Goal: Information Seeking & Learning: Learn about a topic

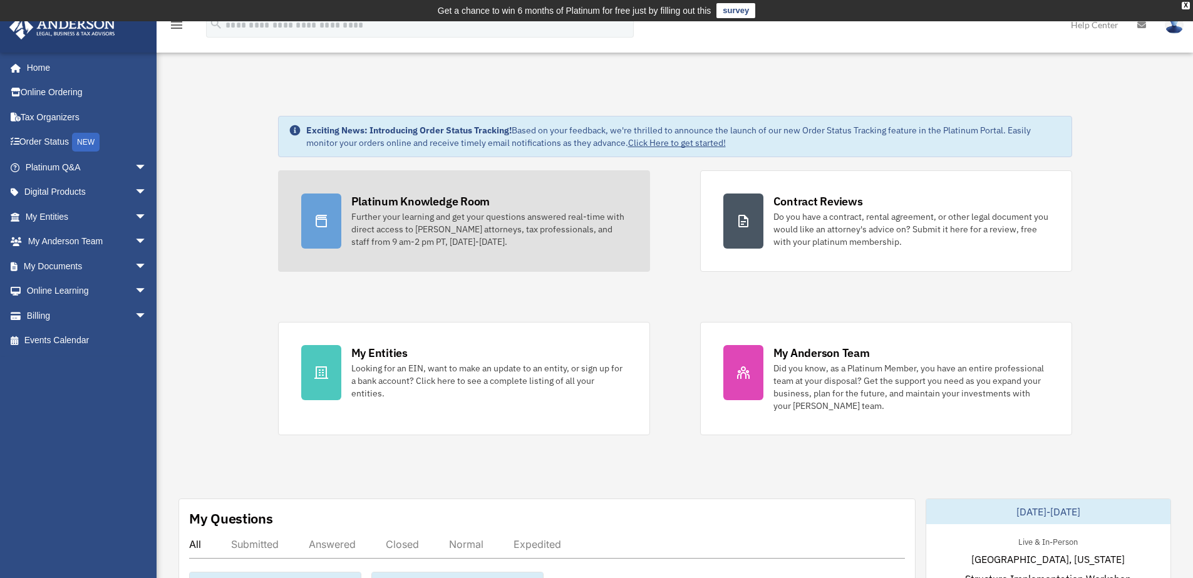
click at [439, 200] on div "Platinum Knowledge Room" at bounding box center [420, 202] width 139 height 16
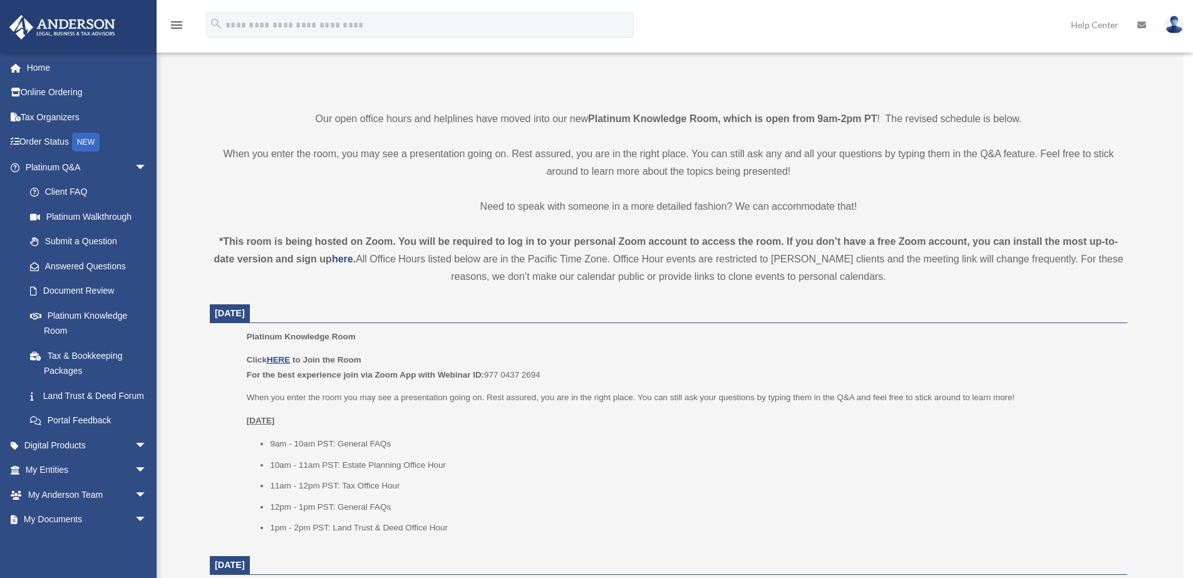
scroll to position [318, 0]
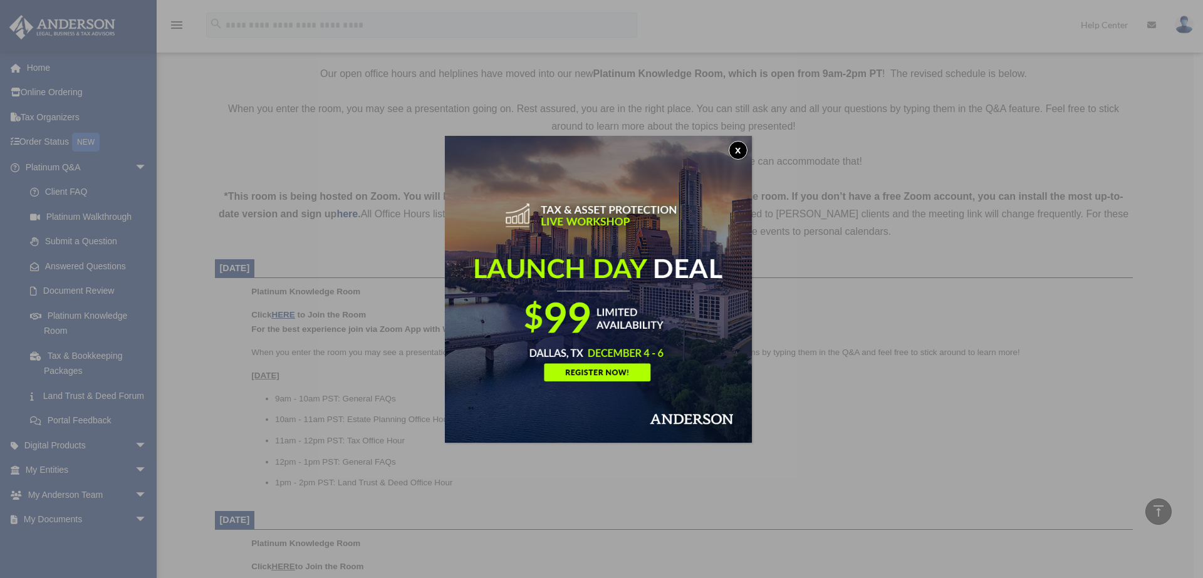
click at [738, 155] on button "x" at bounding box center [738, 150] width 19 height 19
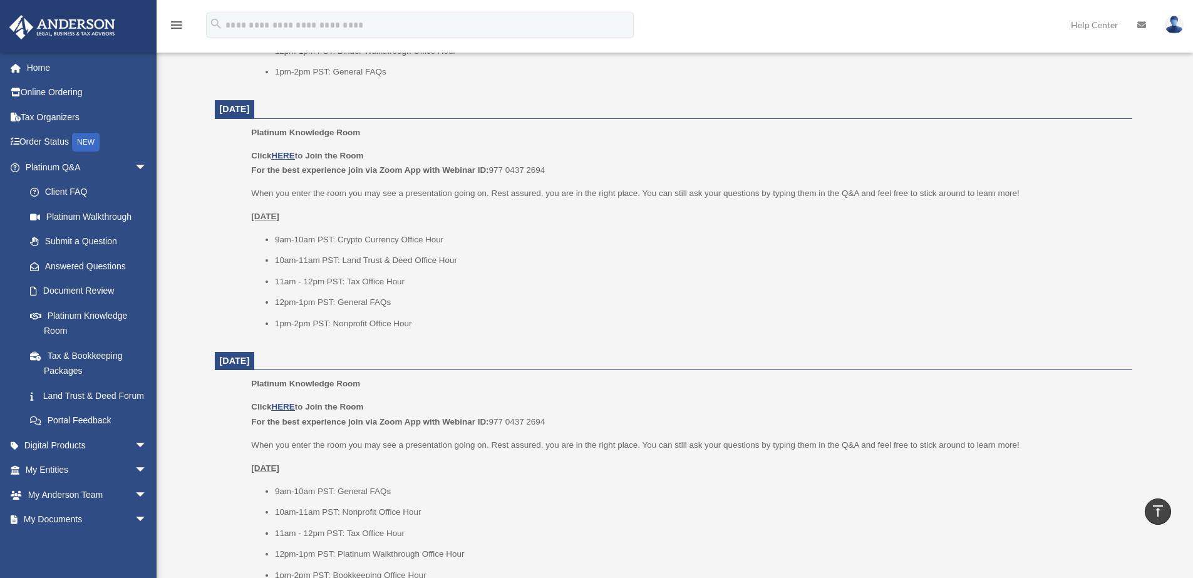
scroll to position [982, 0]
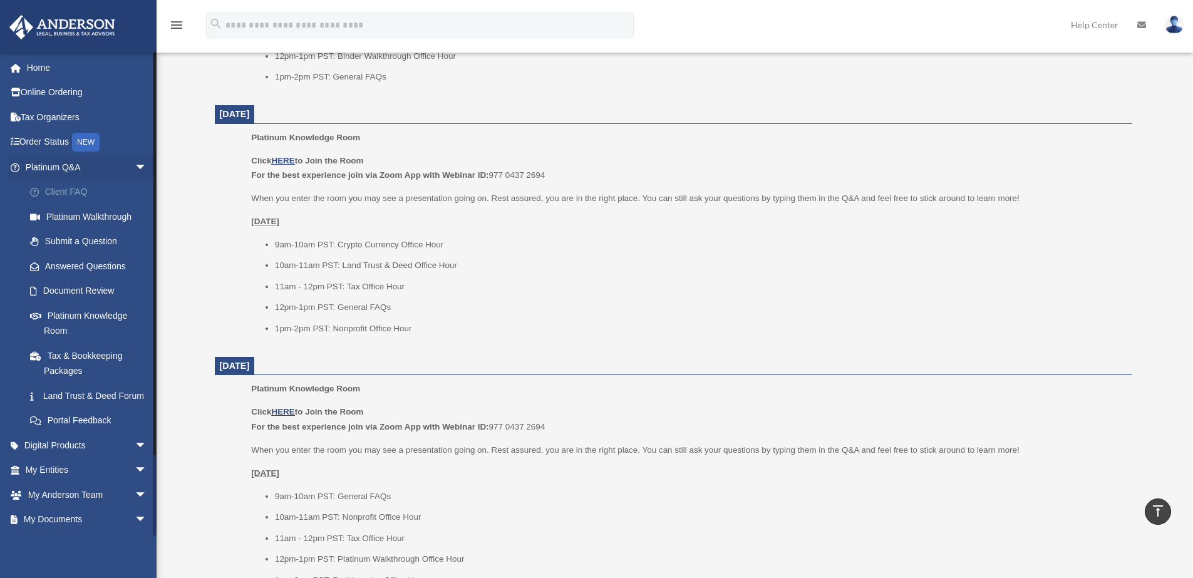
click at [91, 187] on link "Client FAQ" at bounding box center [92, 192] width 148 height 25
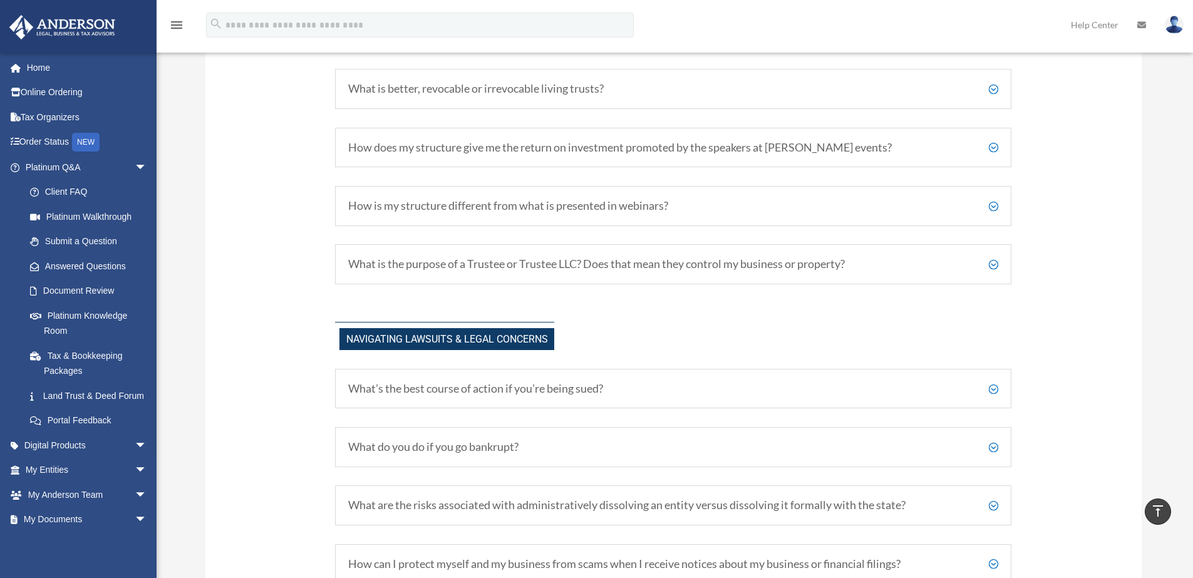
scroll to position [902, 0]
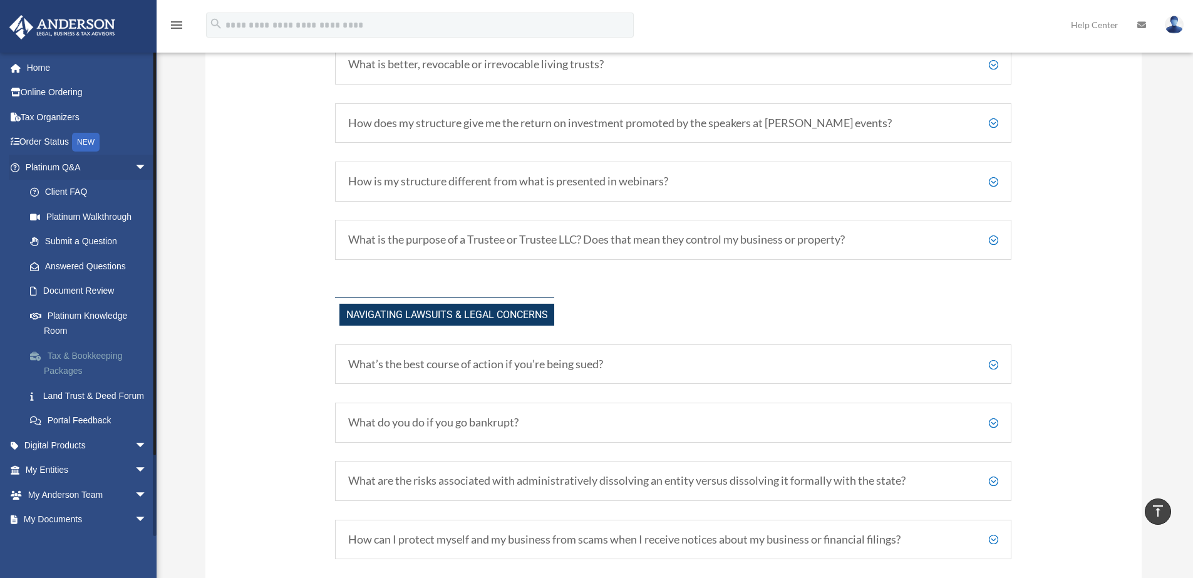
click at [106, 355] on link "Tax & Bookkeeping Packages" at bounding box center [92, 363] width 148 height 40
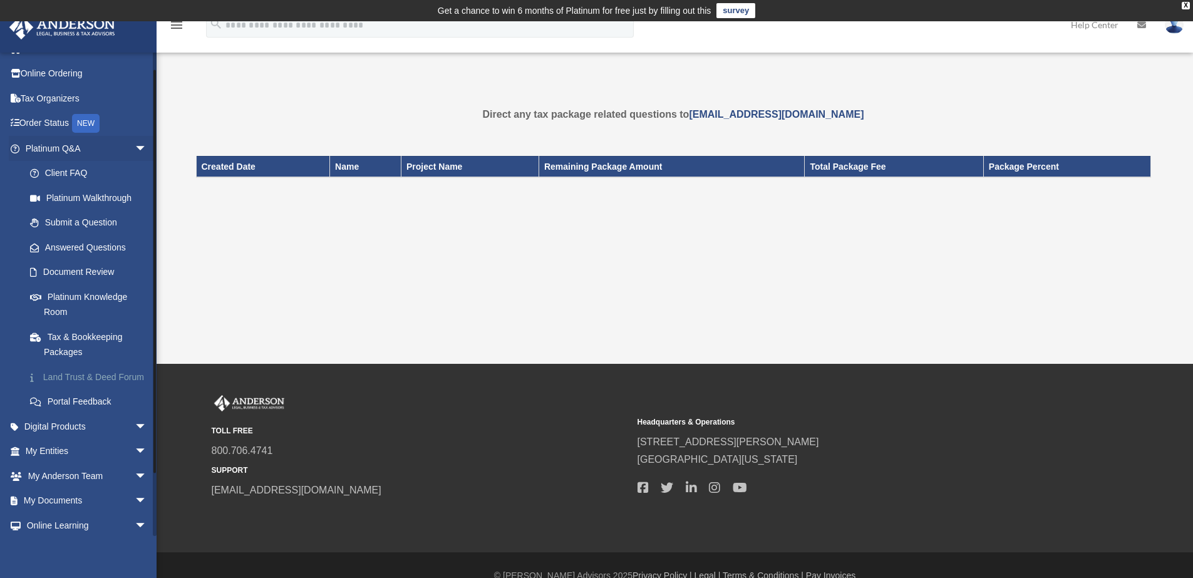
scroll to position [38, 0]
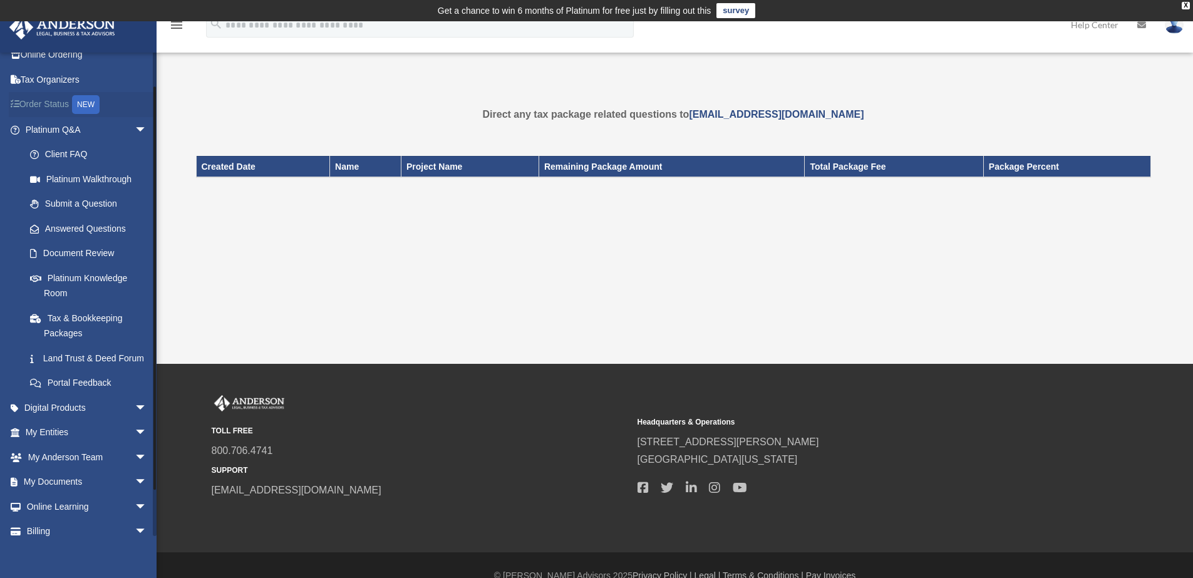
click at [46, 108] on link "Order Status NEW" at bounding box center [87, 105] width 157 height 26
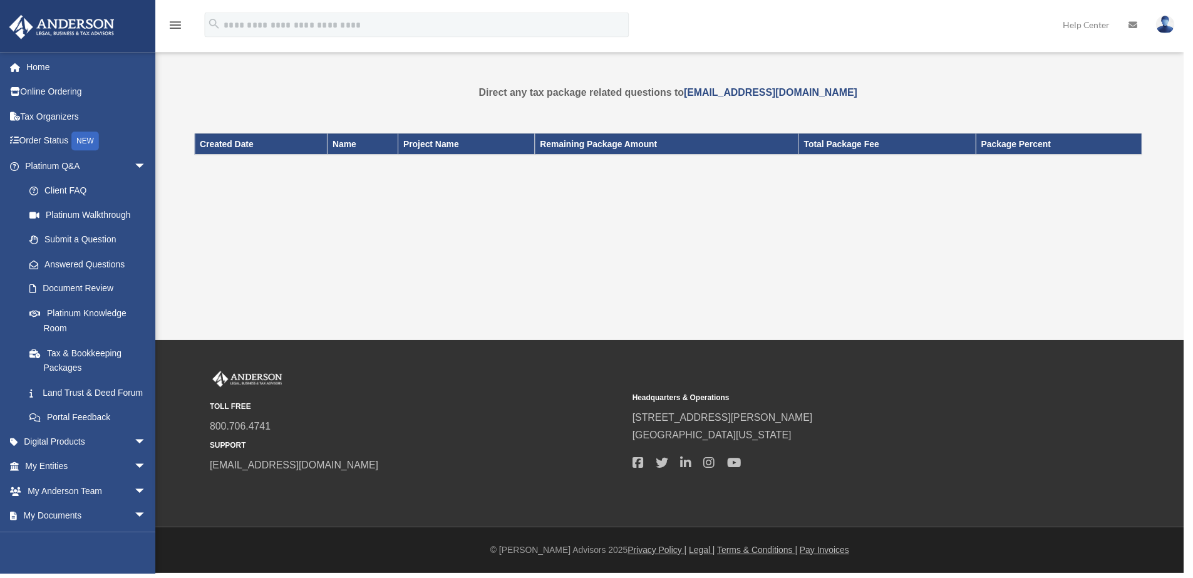
scroll to position [38, 0]
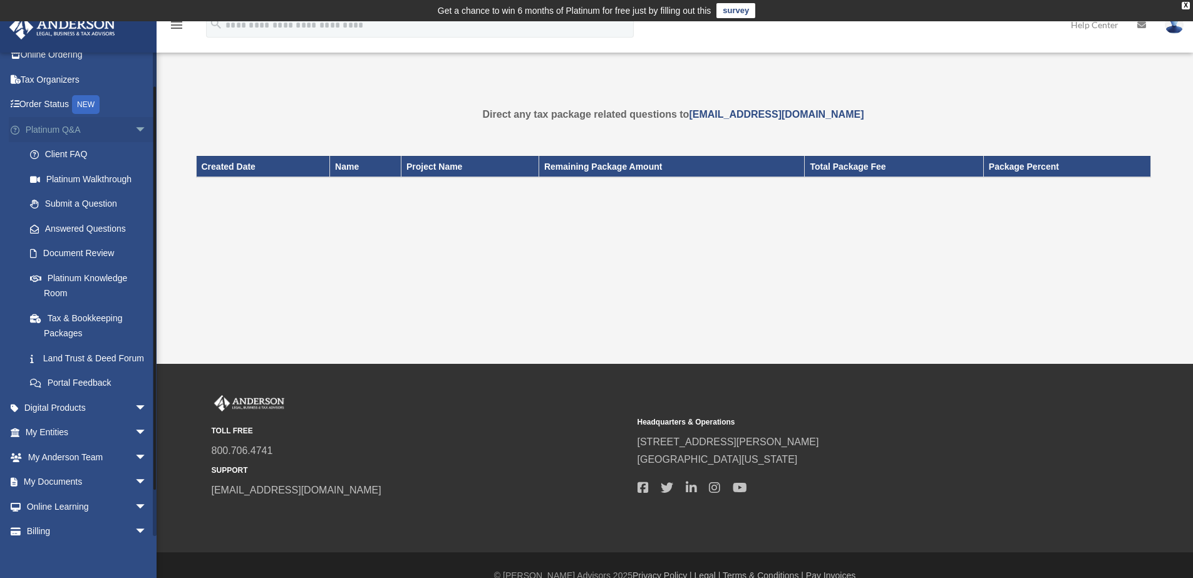
click at [135, 130] on span "arrow_drop_down" at bounding box center [147, 130] width 25 height 26
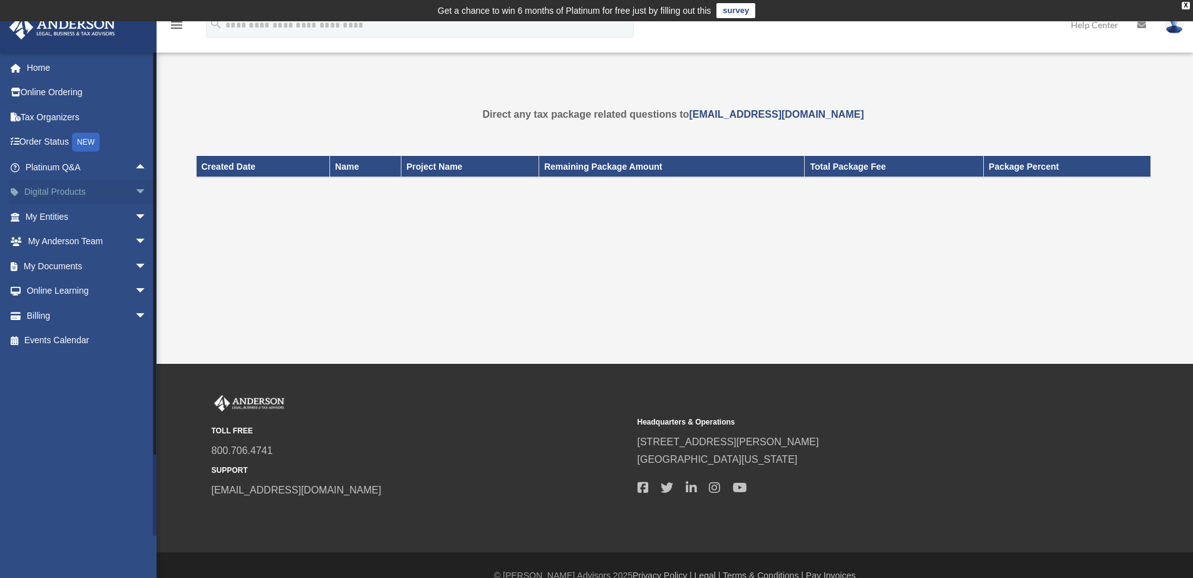
click at [135, 192] on span "arrow_drop_down" at bounding box center [147, 193] width 25 height 26
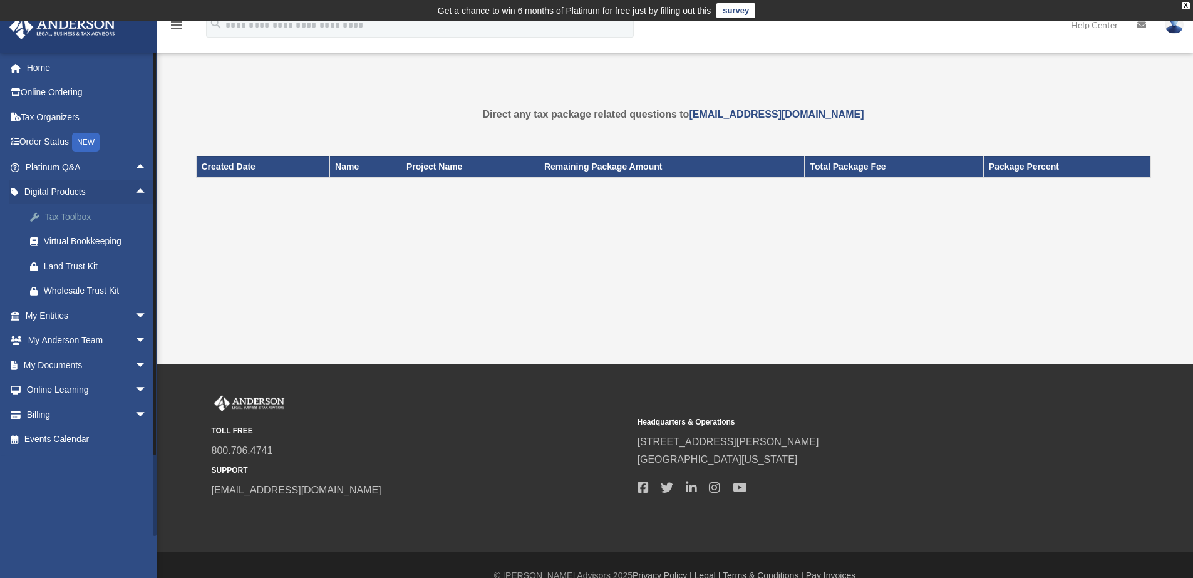
click at [88, 210] on div "Tax Toolbox" at bounding box center [97, 217] width 106 height 16
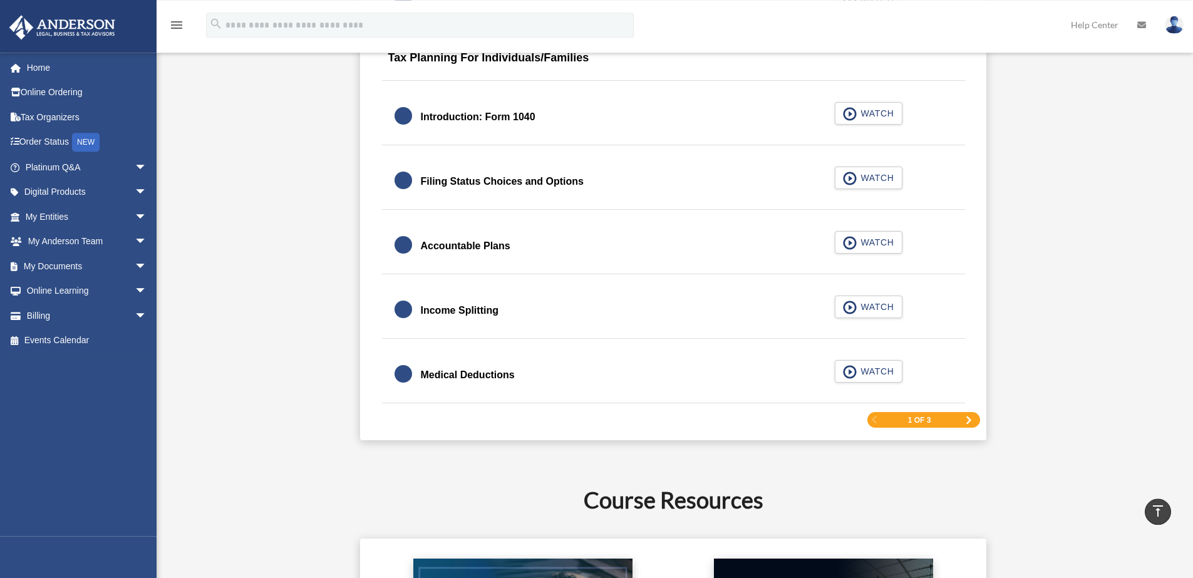
scroll to position [1884, 0]
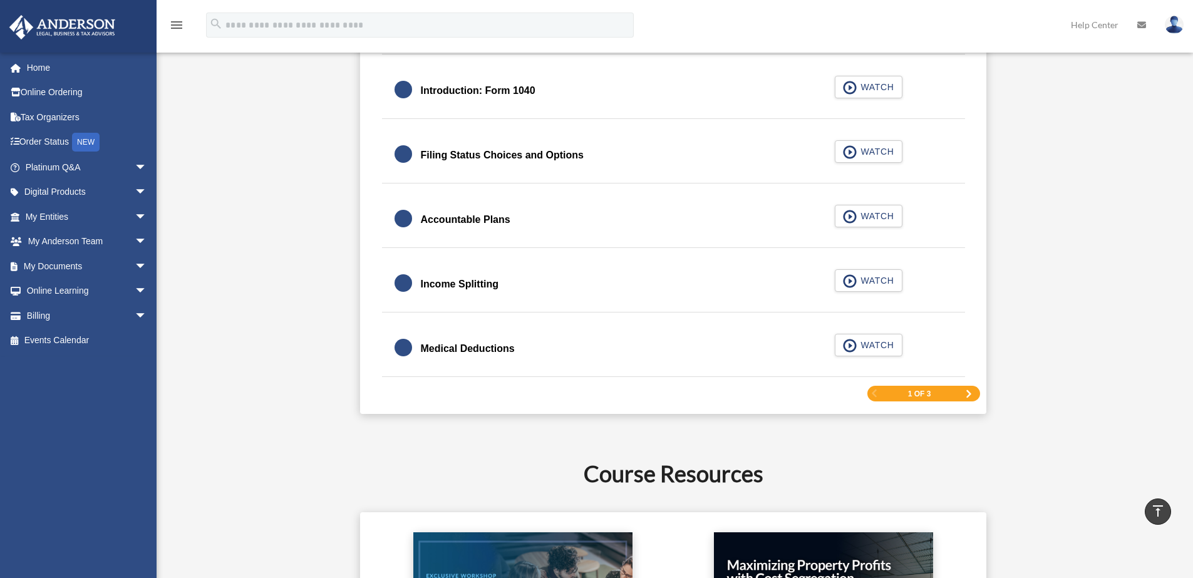
click at [967, 392] on span "Next Page" at bounding box center [969, 394] width 8 height 8
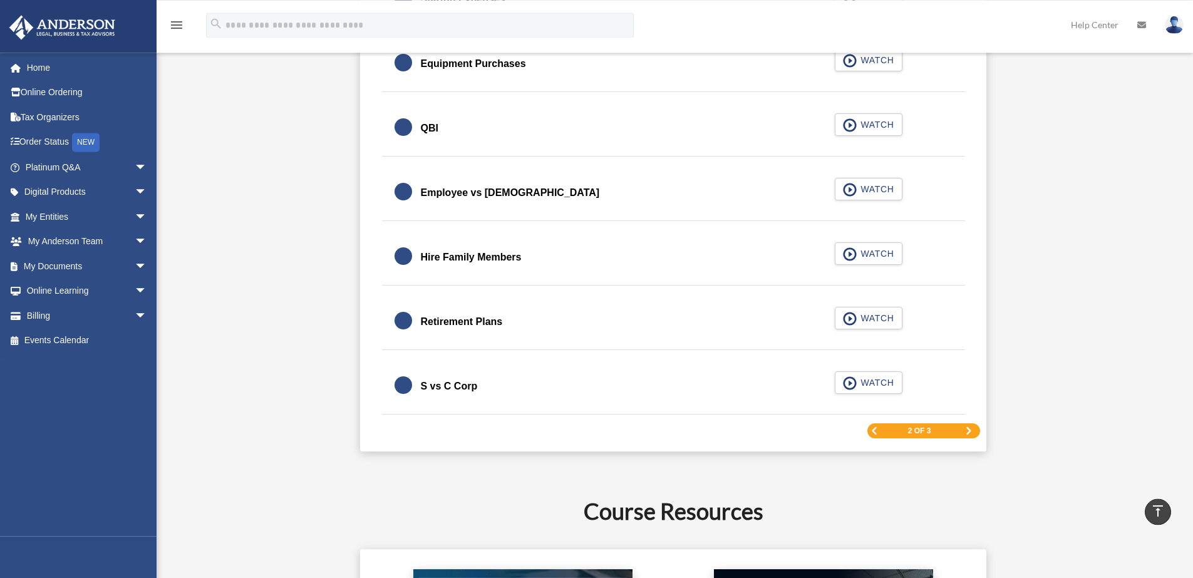
scroll to position [1862, 0]
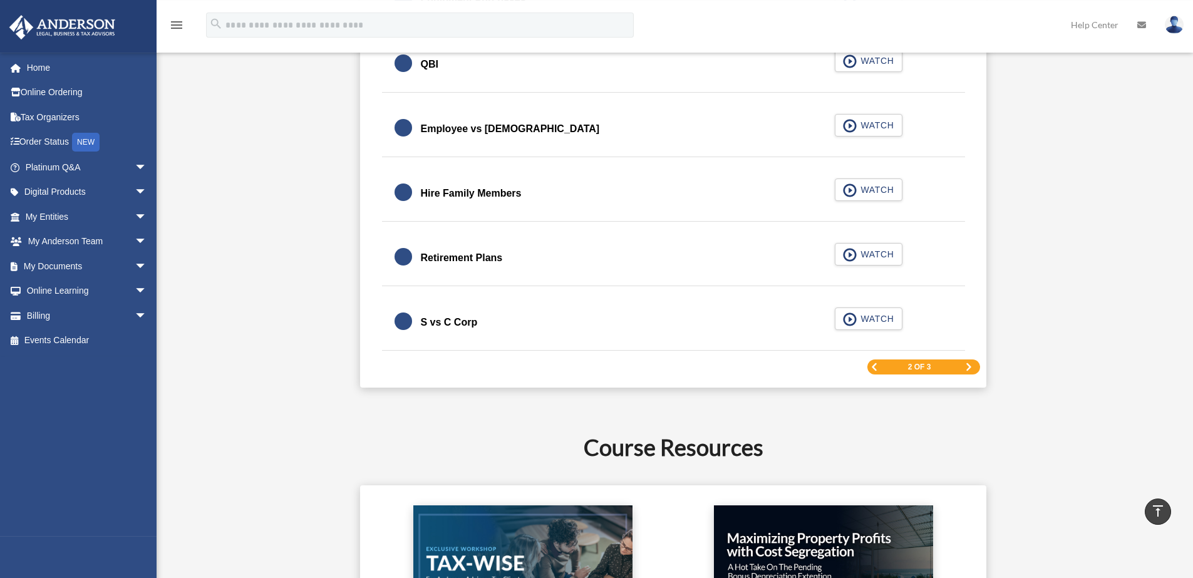
click at [967, 368] on span "Next Page" at bounding box center [969, 367] width 8 height 8
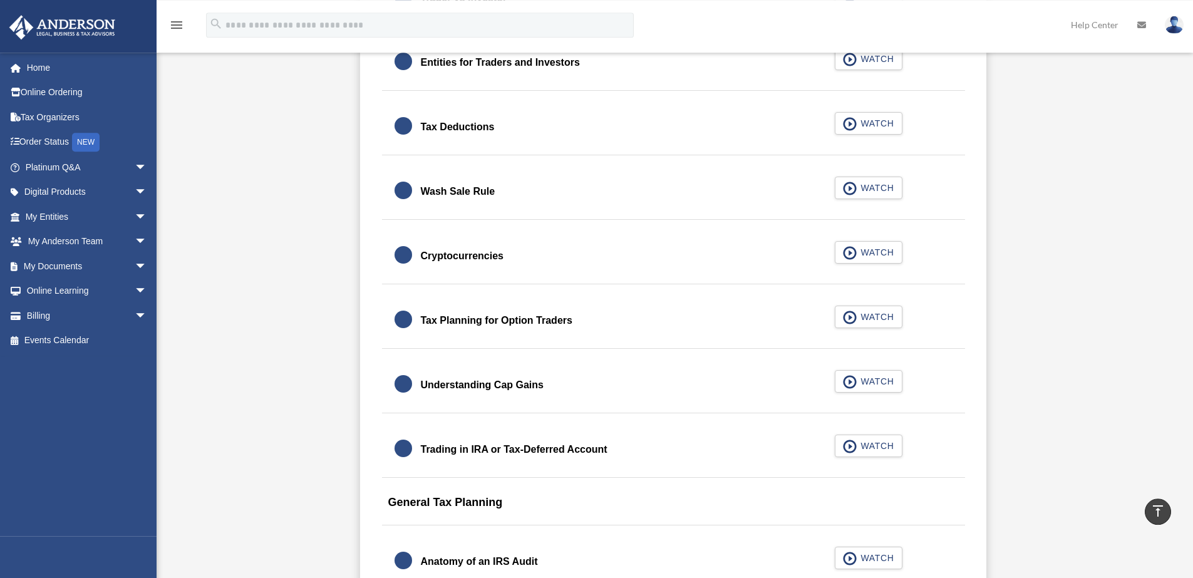
scroll to position [1030, 0]
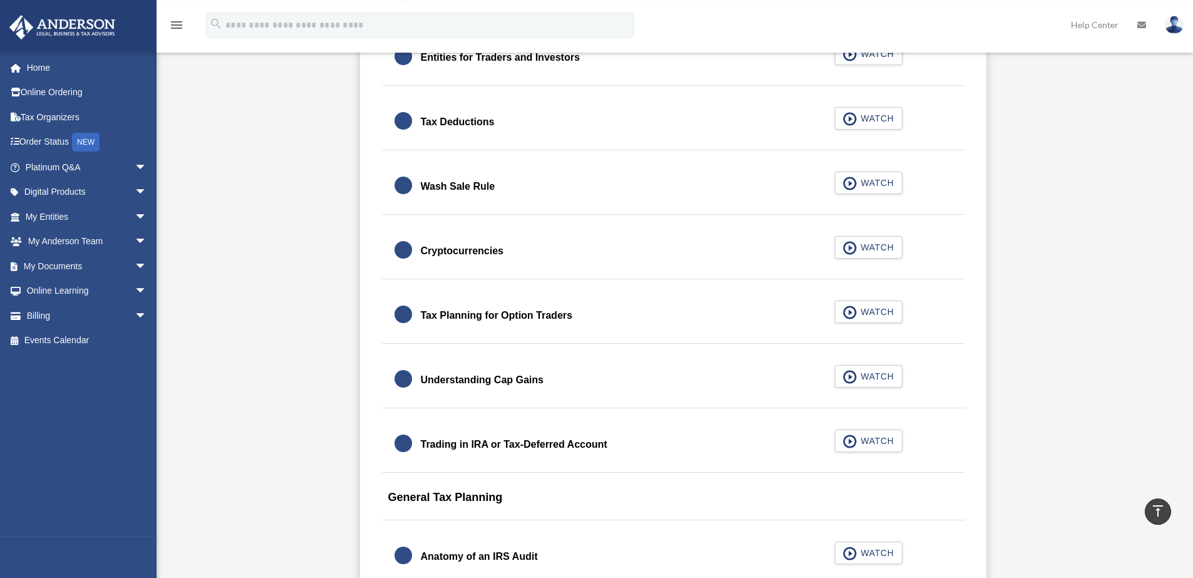
click at [465, 255] on div "Cryptocurrencies" at bounding box center [462, 251] width 83 height 18
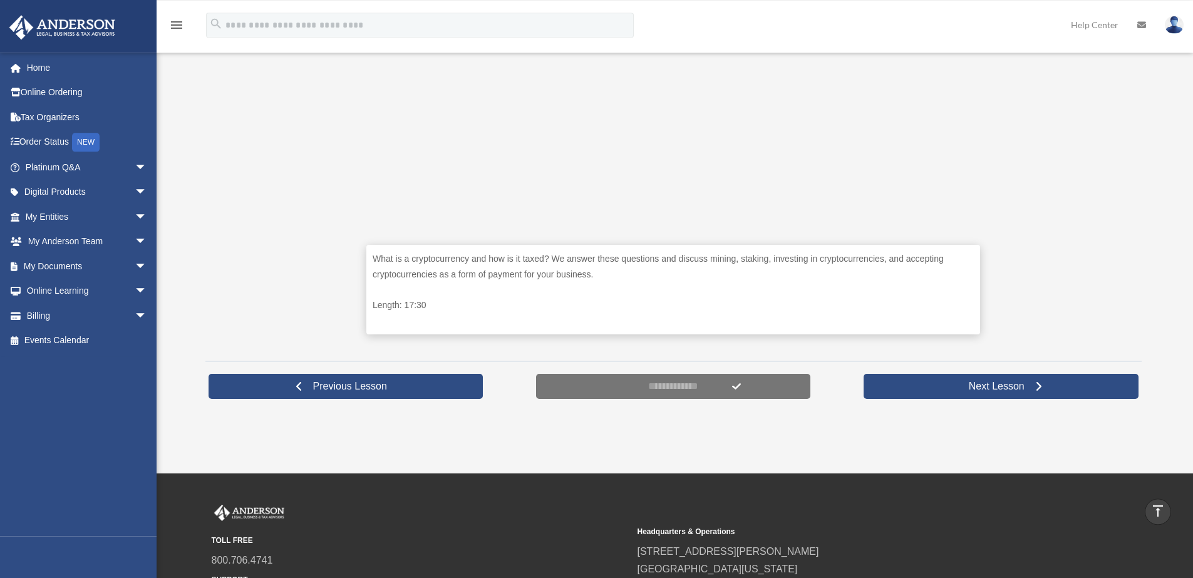
scroll to position [481, 0]
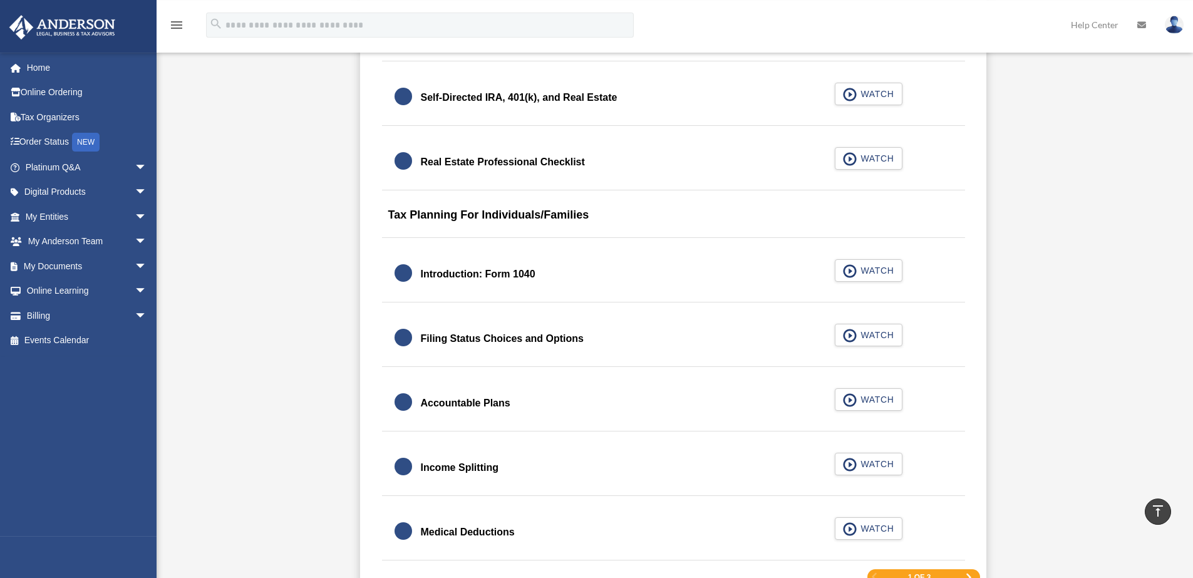
scroll to position [1812, 0]
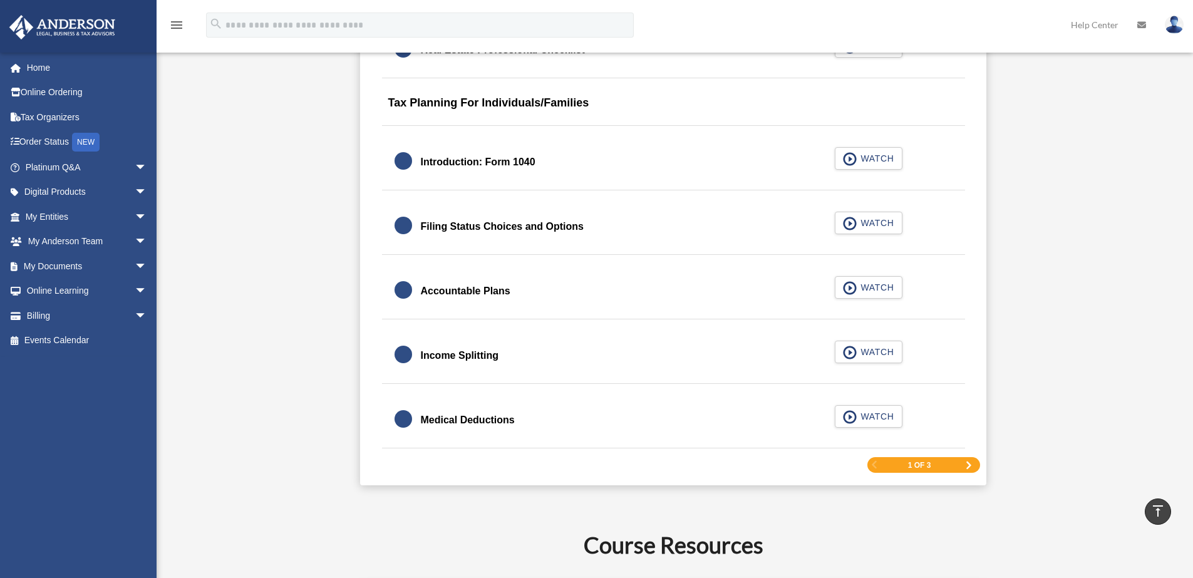
click at [968, 464] on span "Next Page" at bounding box center [969, 466] width 8 height 8
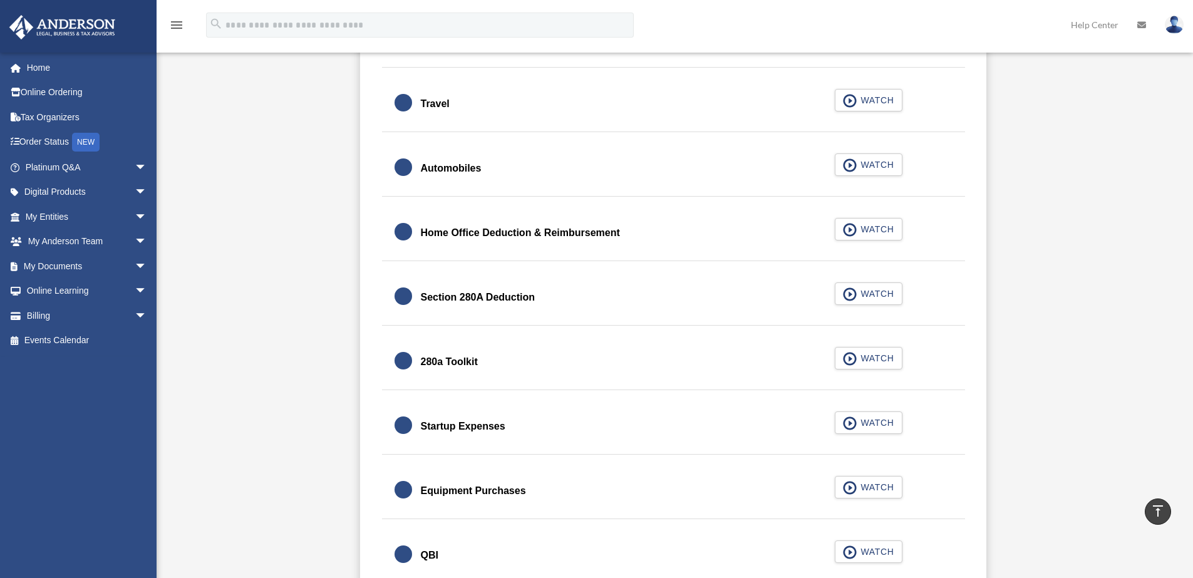
scroll to position [1742, 0]
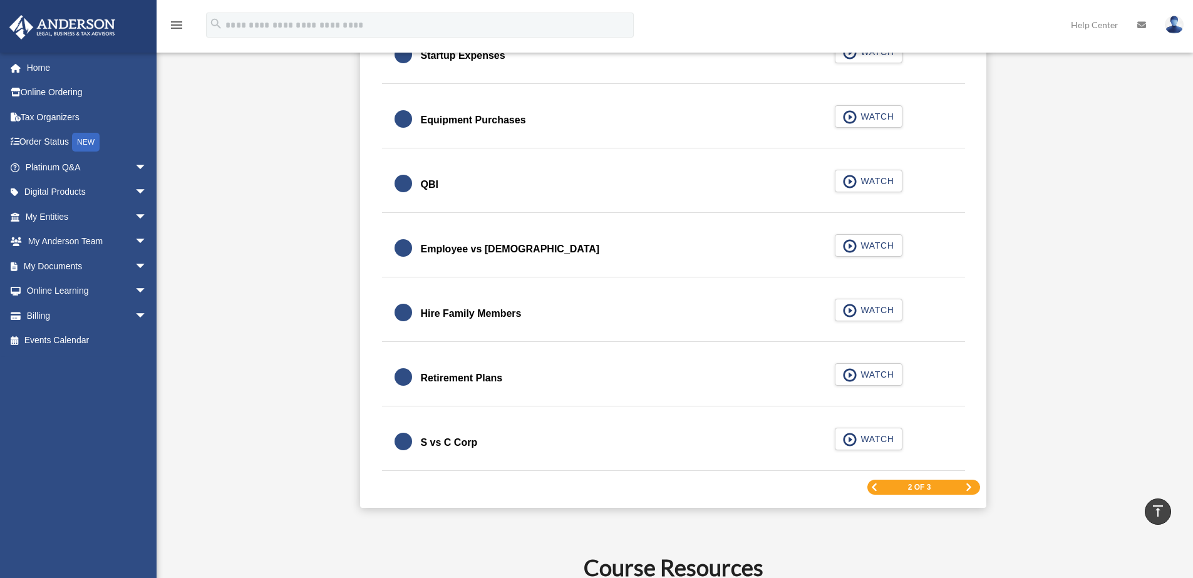
click at [969, 488] on span "Next Page" at bounding box center [969, 488] width 8 height 8
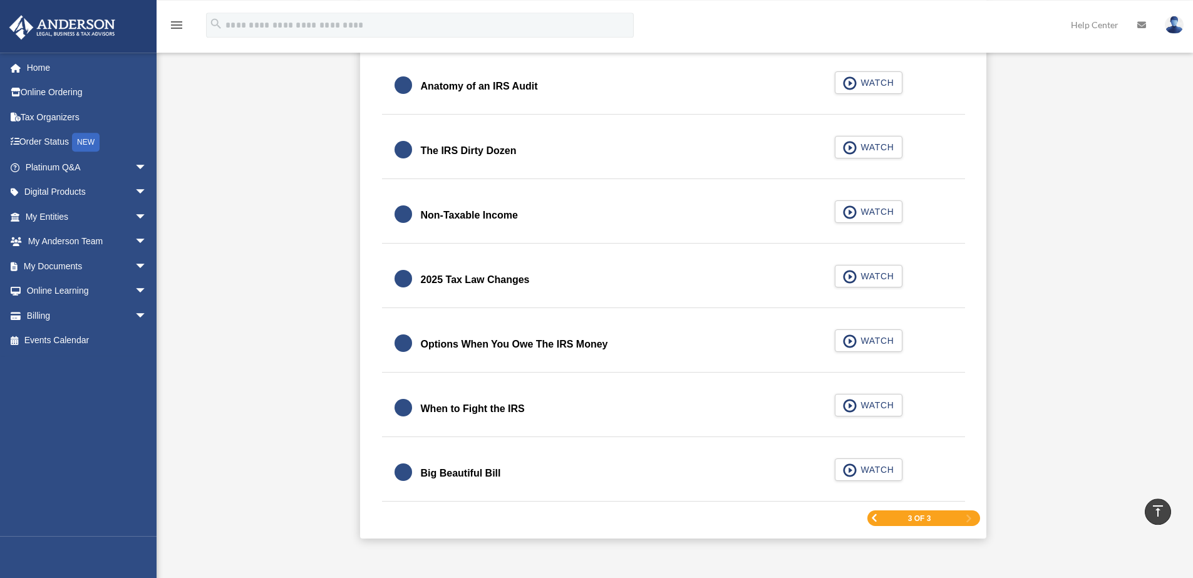
scroll to position [1502, 0]
click at [876, 518] on span "Previous Page" at bounding box center [875, 518] width 8 height 8
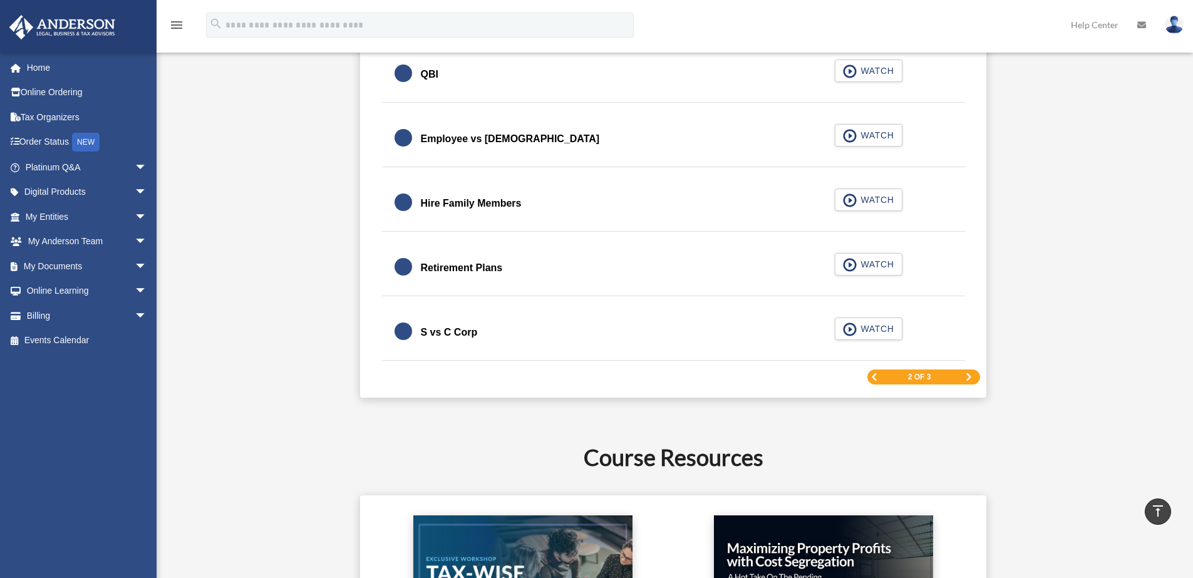
scroll to position [1913, 0]
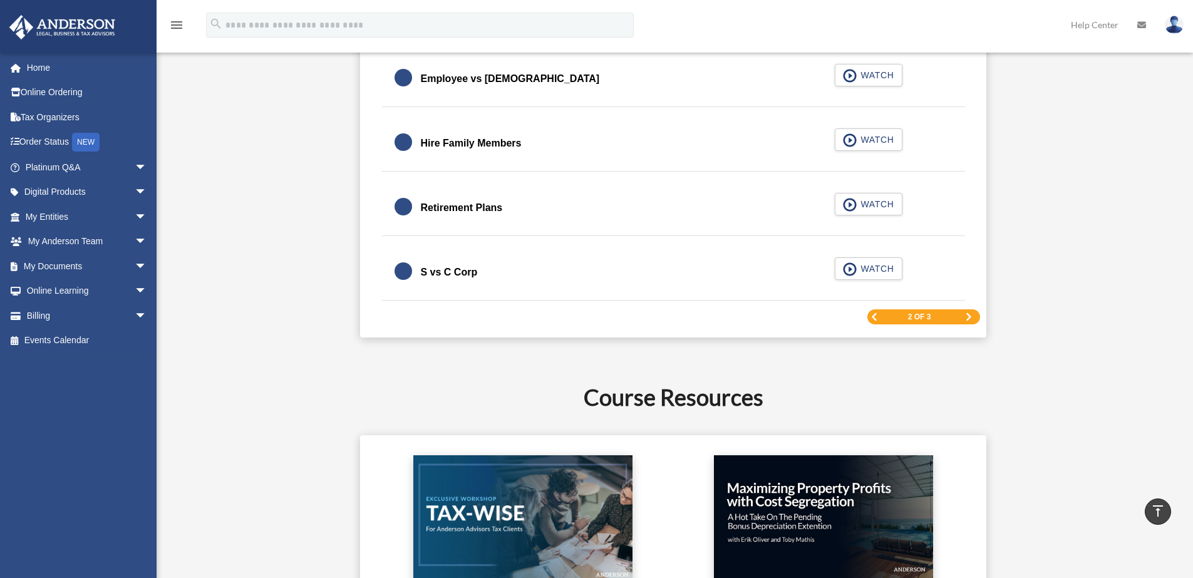
click at [878, 318] on span "Previous Page" at bounding box center [875, 317] width 8 height 8
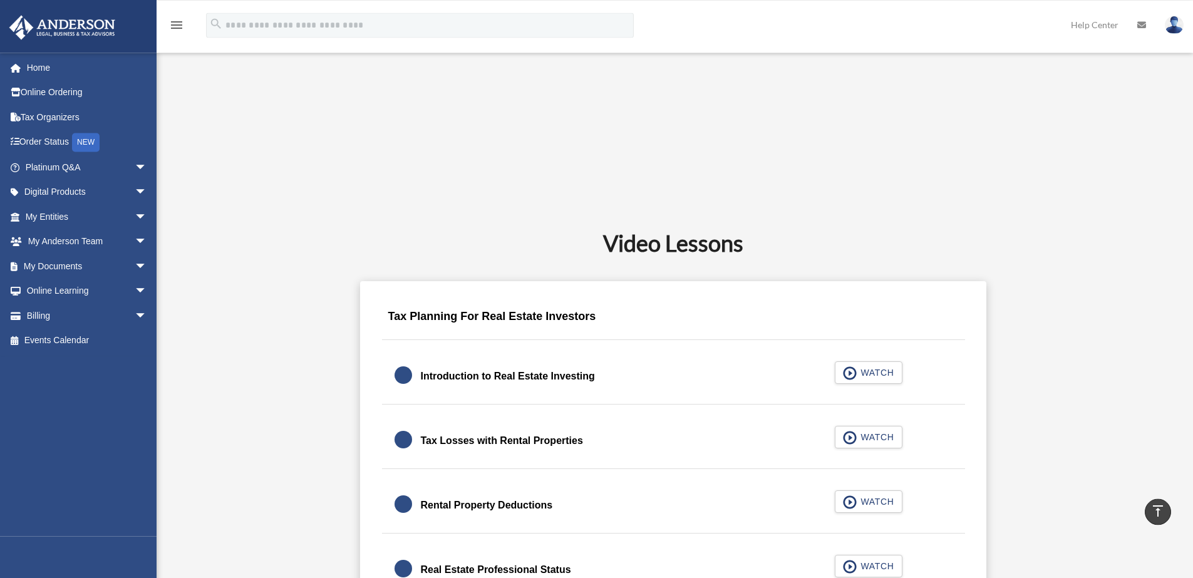
scroll to position [640, 0]
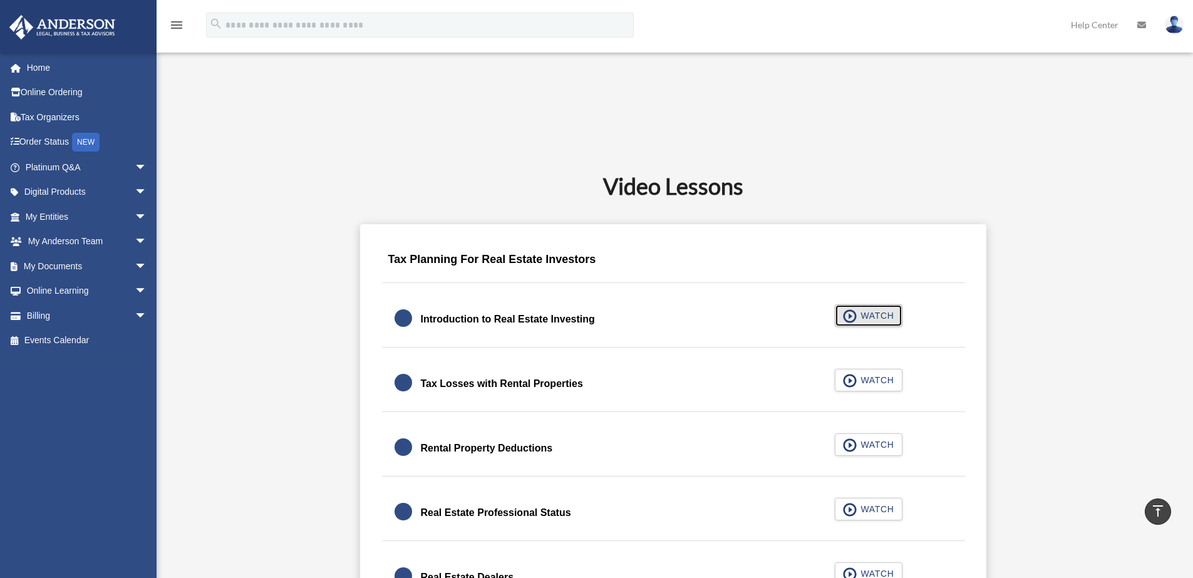
click at [854, 323] on span "button" at bounding box center [850, 316] width 14 height 14
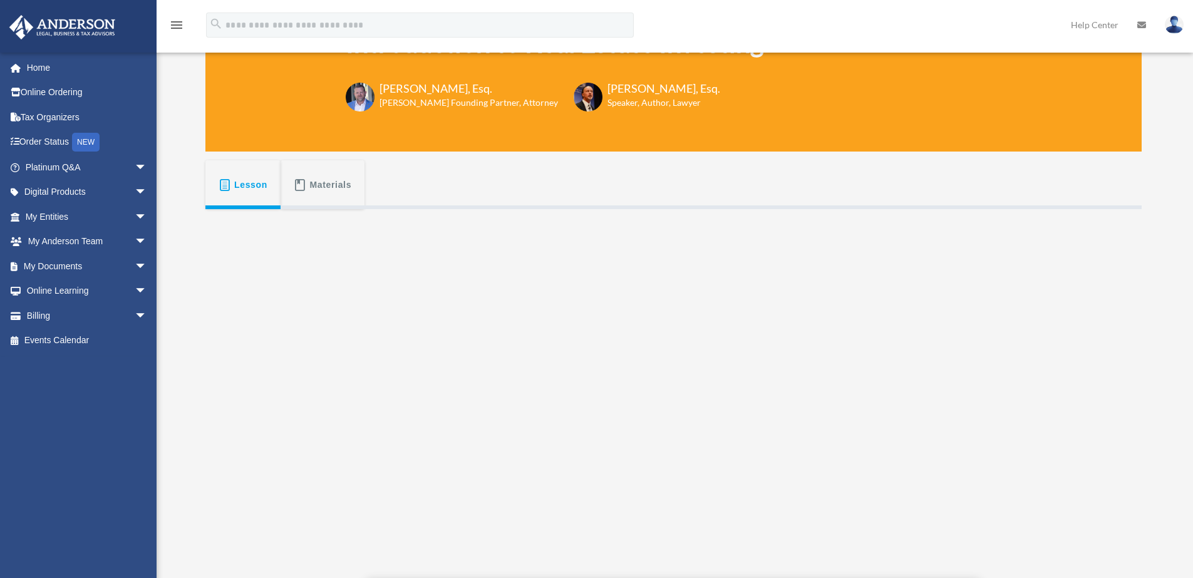
scroll to position [125, 0]
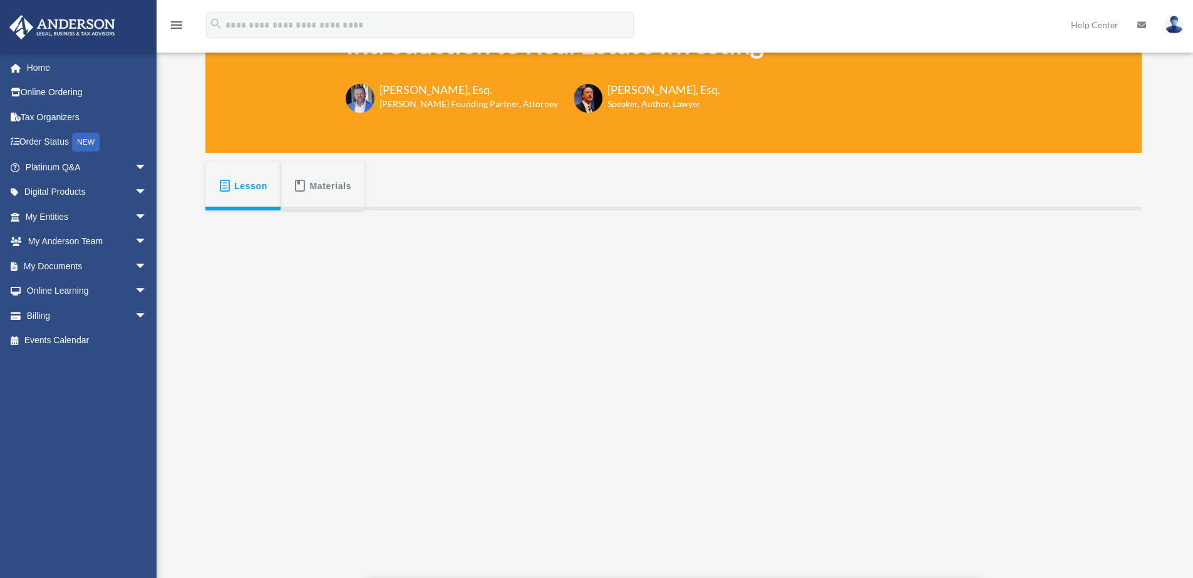
click at [313, 179] on span "Materials" at bounding box center [331, 186] width 42 height 23
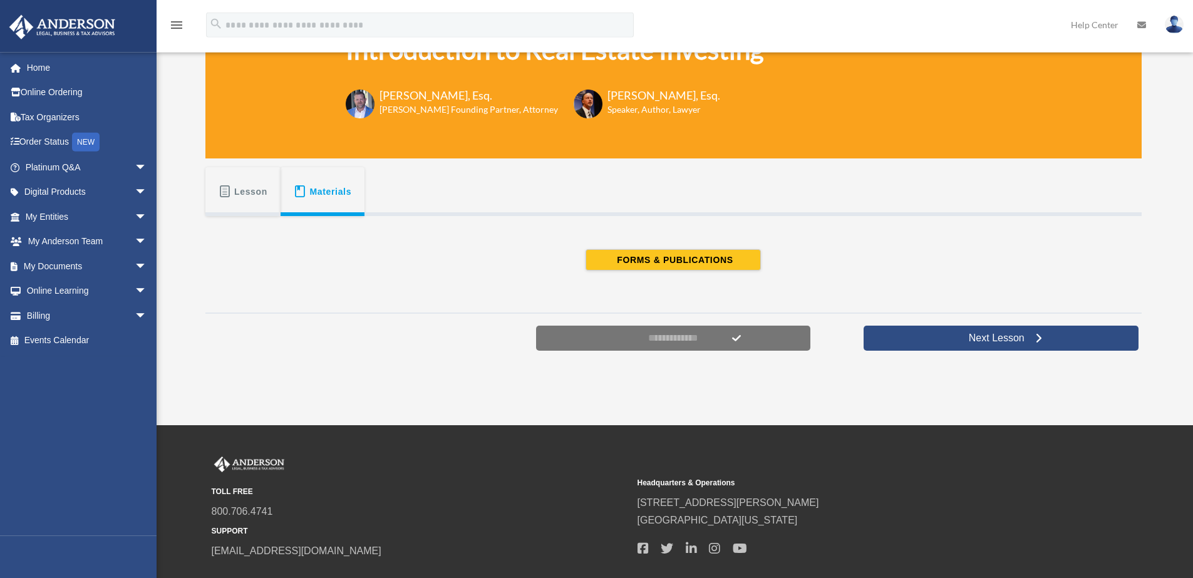
scroll to position [55, 0]
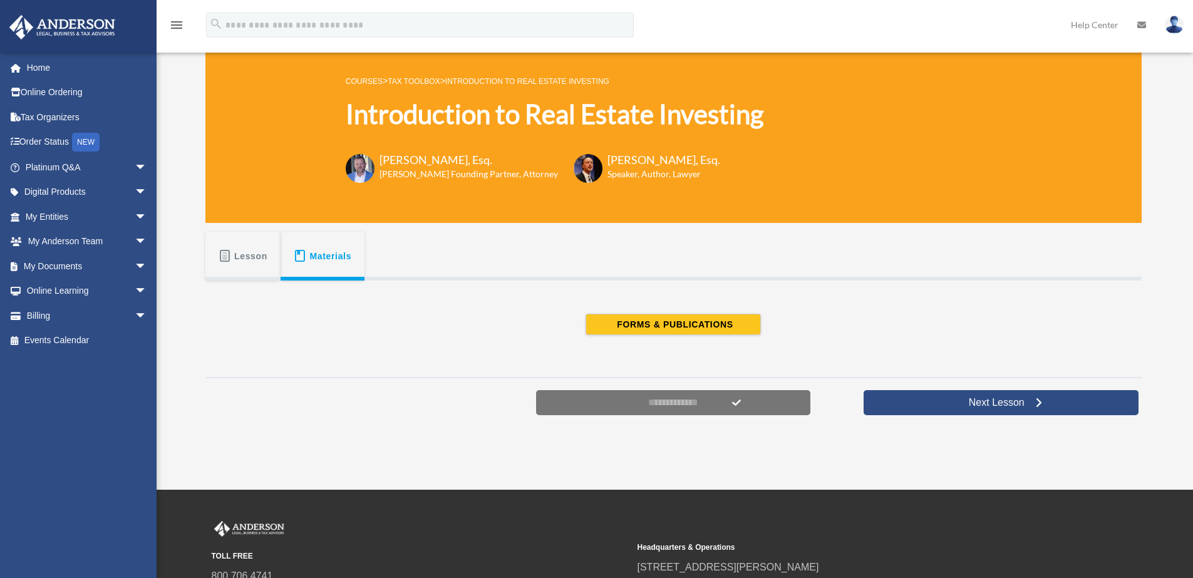
click at [262, 261] on span "Lesson" at bounding box center [250, 256] width 33 height 23
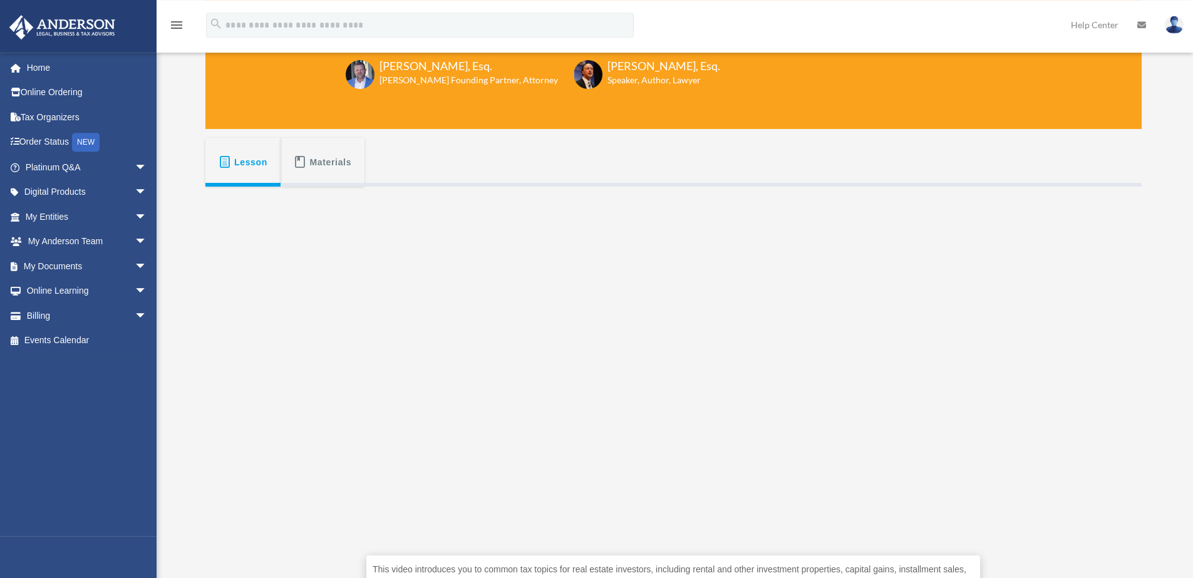
scroll to position [256, 0]
